Goal: Task Accomplishment & Management: Manage account settings

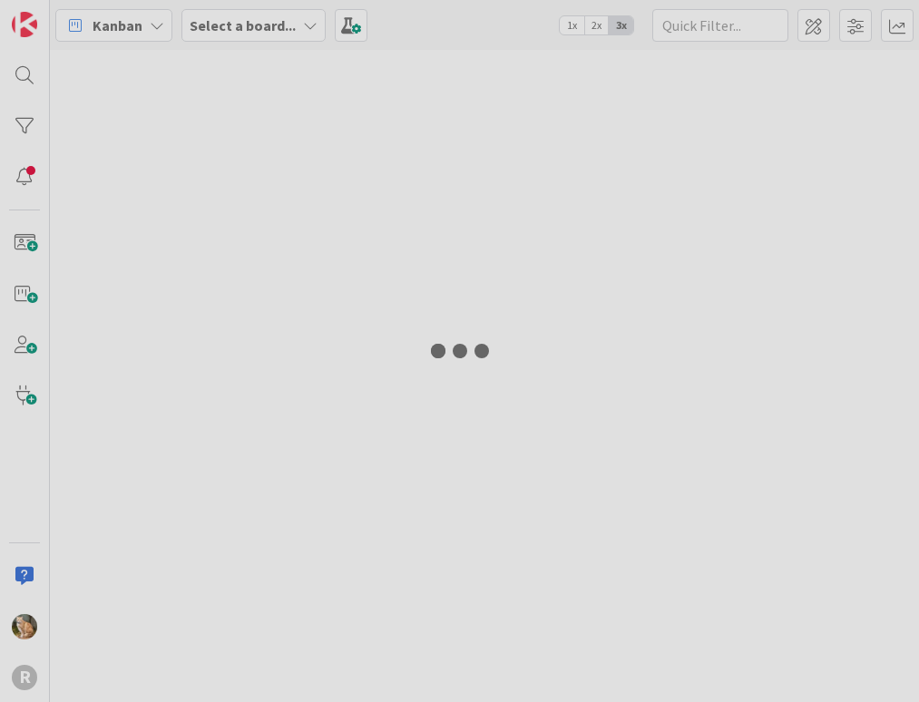
type input "arin"
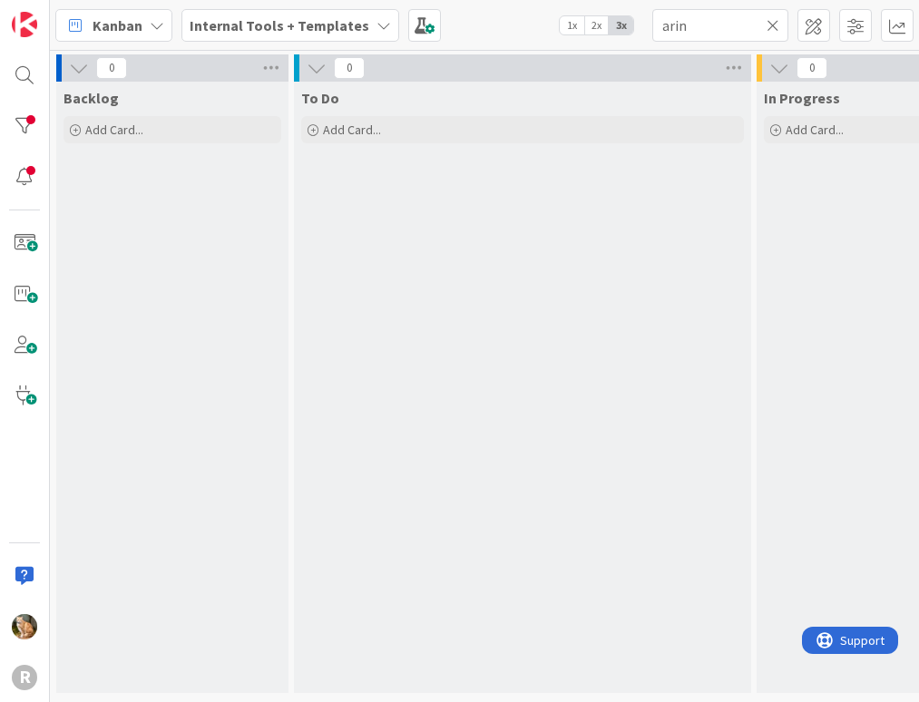
click at [157, 22] on icon at bounding box center [157, 25] width 15 height 15
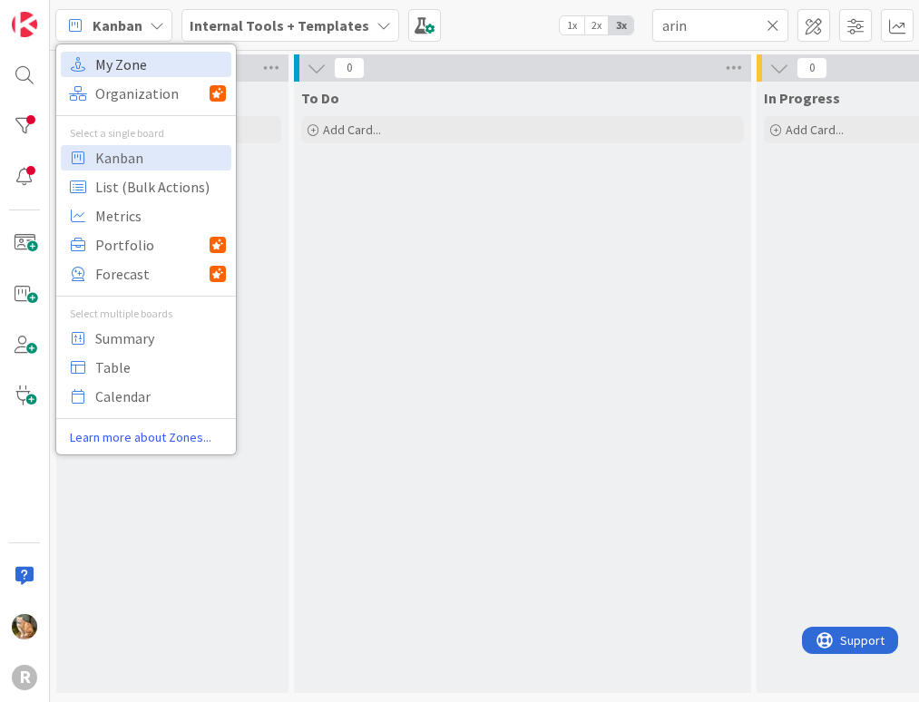
click at [145, 58] on span "My Zone" at bounding box center [160, 64] width 131 height 27
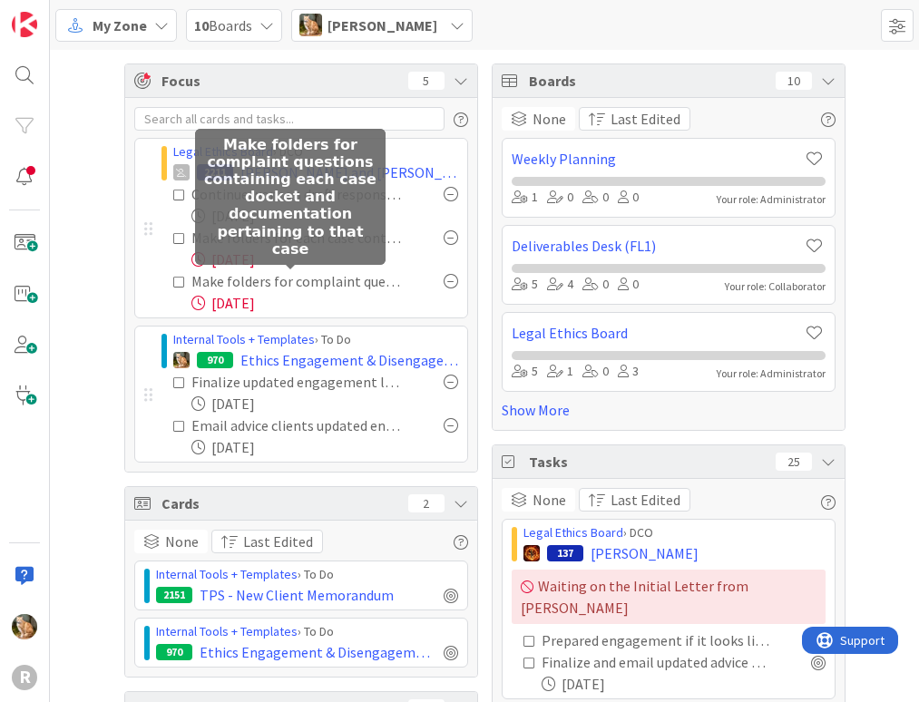
click at [258, 280] on div "Make folders for complaint questions containing each case docket and documentat…" at bounding box center [297, 281] width 212 height 22
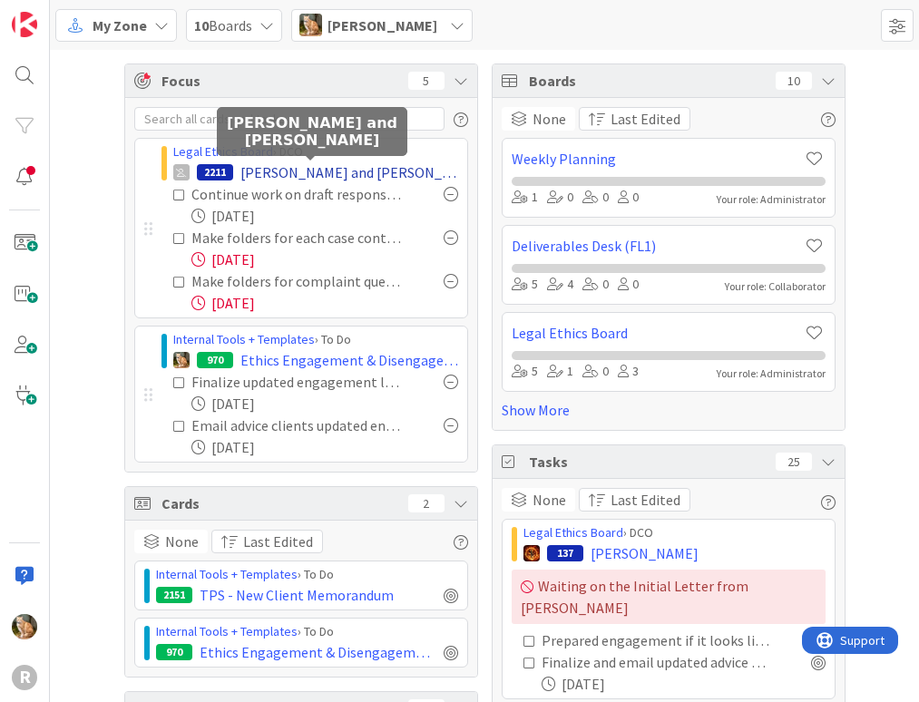
click at [281, 172] on span "[PERSON_NAME] and [PERSON_NAME]" at bounding box center [350, 173] width 218 height 22
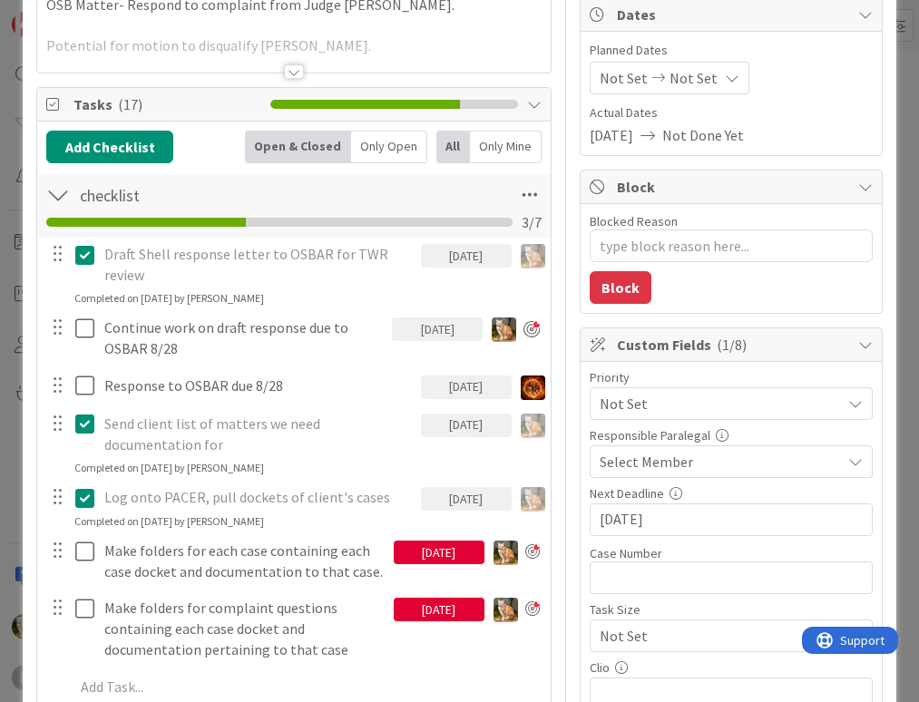
scroll to position [272, 0]
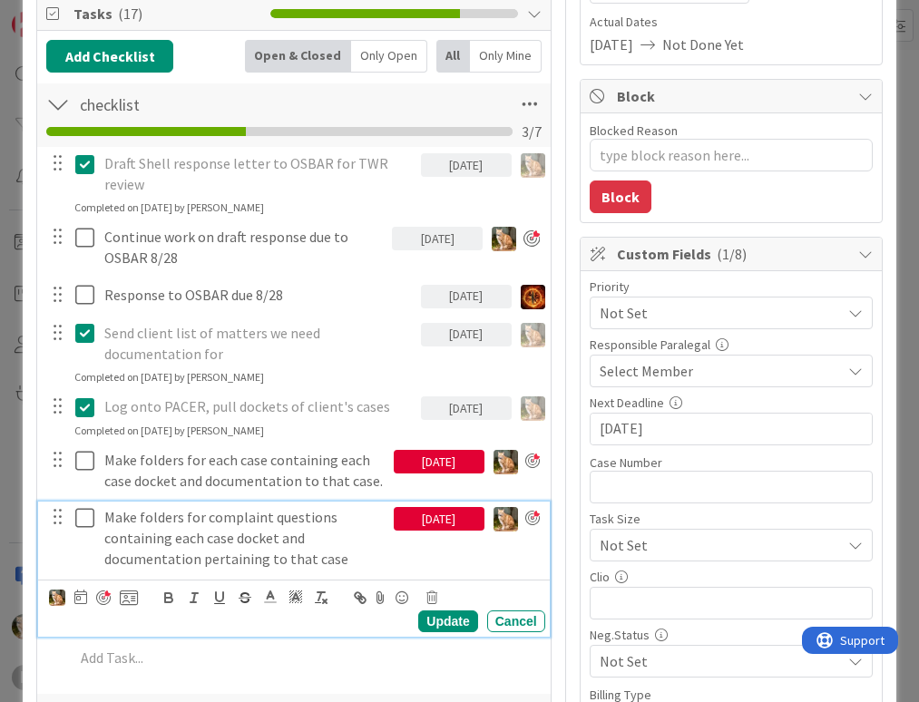
type textarea "x"
click at [199, 536] on p "Make folders for complaint questions containing each case docket and documentat…" at bounding box center [245, 538] width 282 height 62
click at [420, 531] on div "[DATE]" at bounding box center [439, 519] width 91 height 24
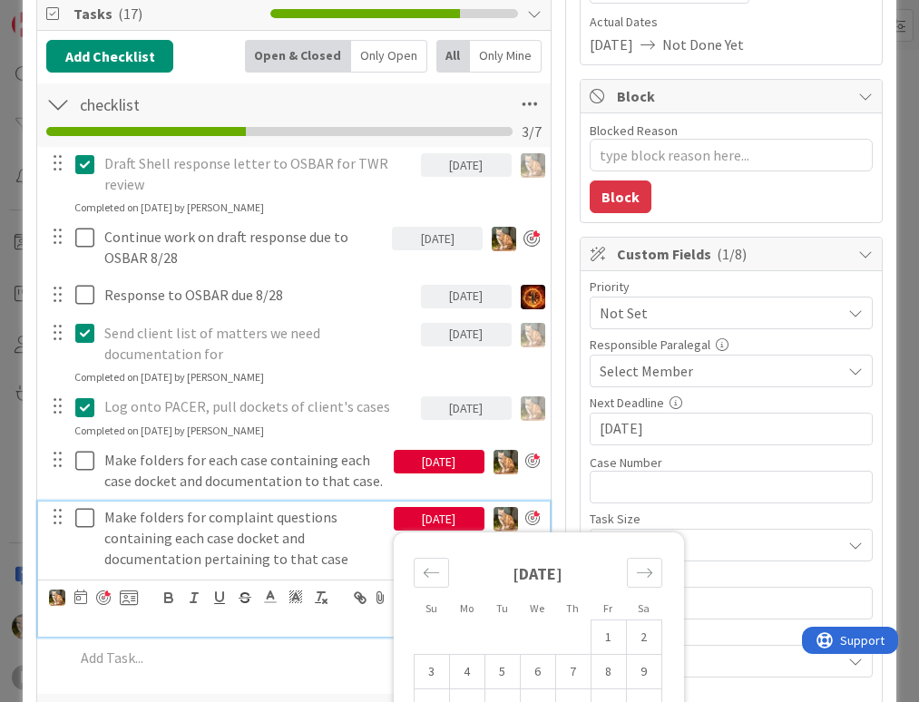
scroll to position [454, 0]
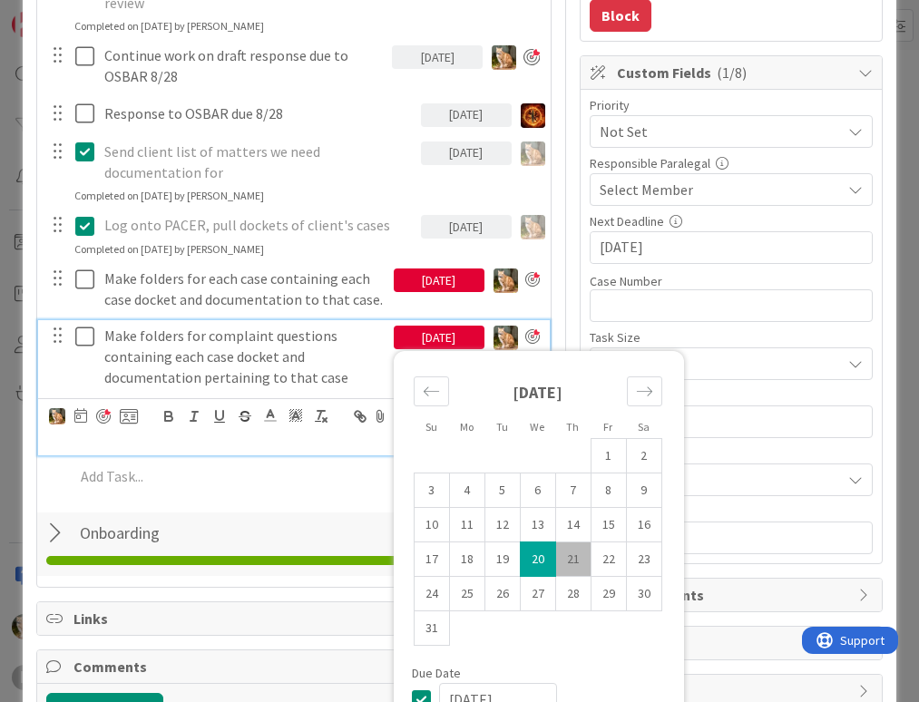
click at [562, 577] on td "21" at bounding box center [572, 560] width 35 height 34
type input "[DATE]"
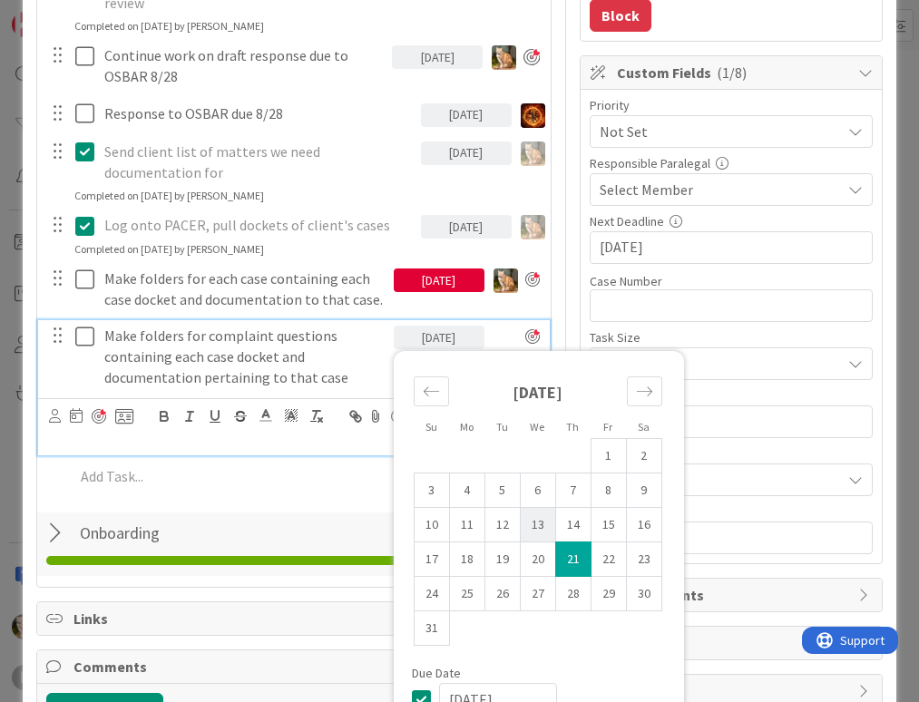
type textarea "x"
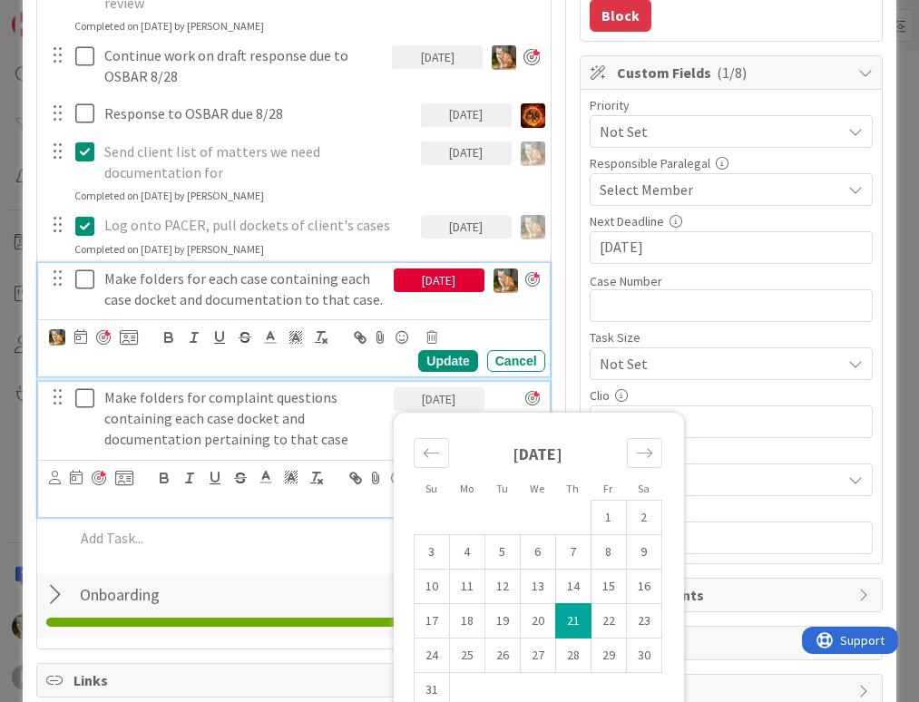
click at [314, 309] on p "Make folders for each case containing each case docket and documentation to tha…" at bounding box center [245, 289] width 282 height 41
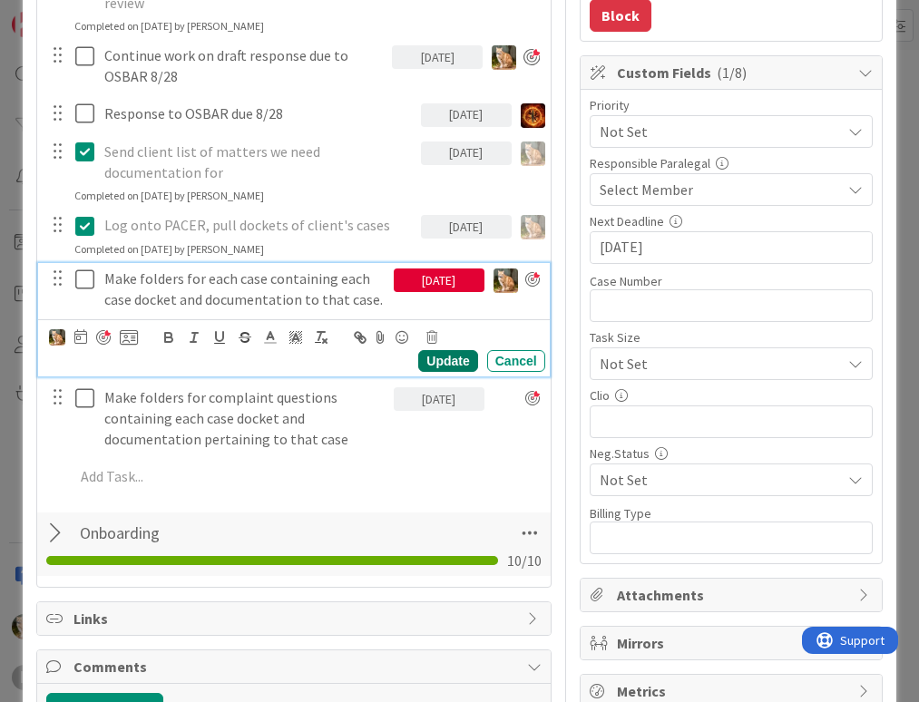
click at [428, 372] on div "Update" at bounding box center [447, 361] width 59 height 22
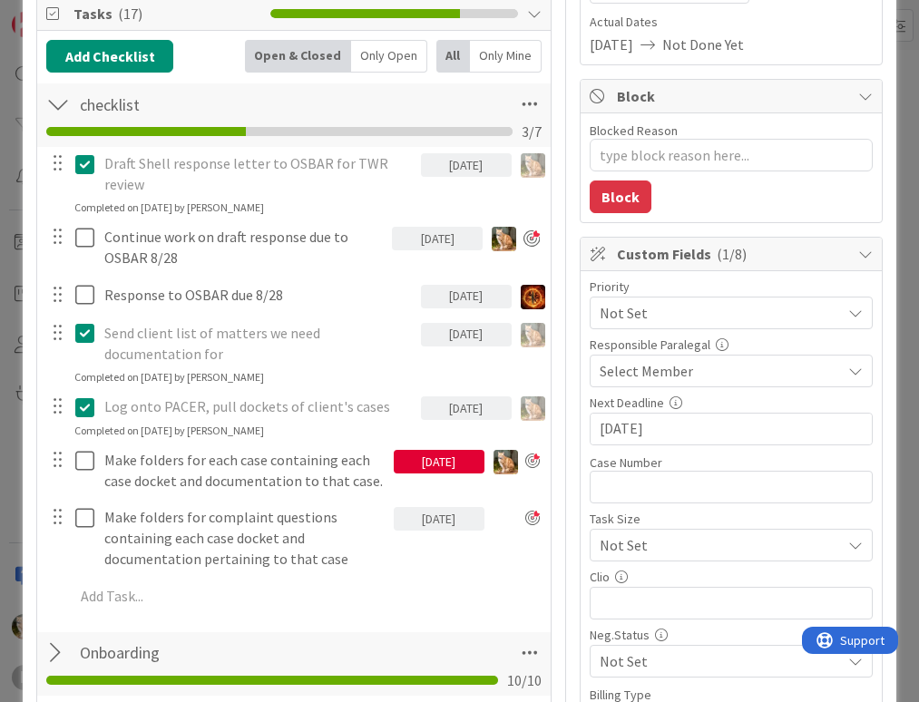
scroll to position [0, 0]
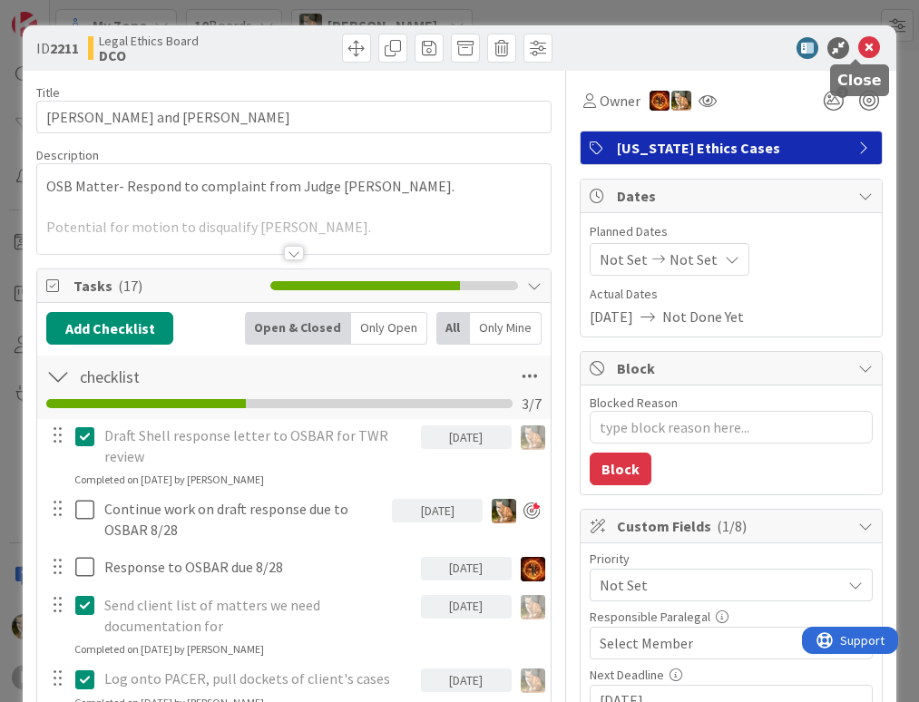
click at [859, 44] on icon at bounding box center [870, 48] width 22 height 22
